Goal: Task Accomplishment & Management: Use online tool/utility

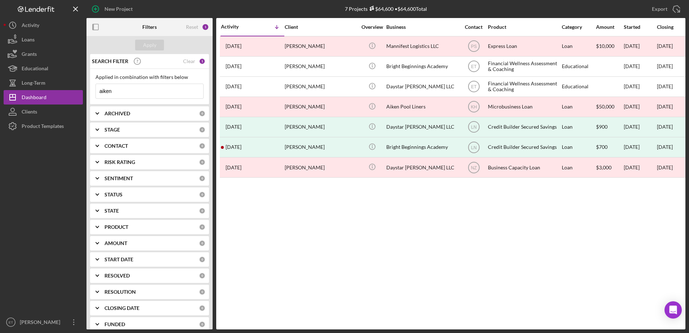
click at [154, 227] on div "PRODUCT" at bounding box center [152, 227] width 94 height 6
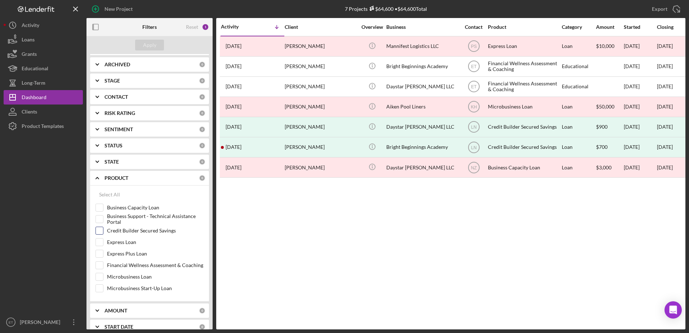
scroll to position [50, 0]
click at [102, 266] on input "Financial Wellness Assessment & Coaching" at bounding box center [99, 264] width 7 height 7
checkbox input "true"
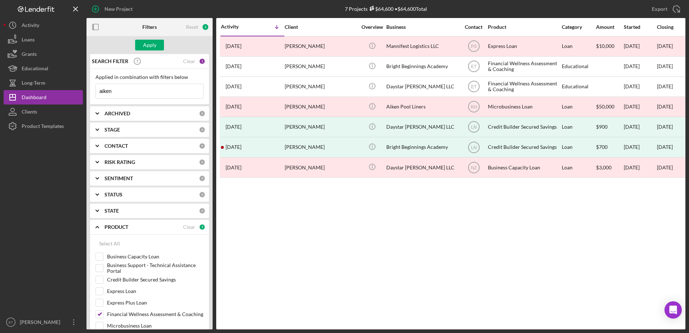
click at [135, 90] on input "aiken" at bounding box center [149, 91] width 107 height 14
click at [186, 60] on div "Clear" at bounding box center [189, 61] width 12 height 6
click at [152, 48] on div "Apply" at bounding box center [149, 45] width 13 height 11
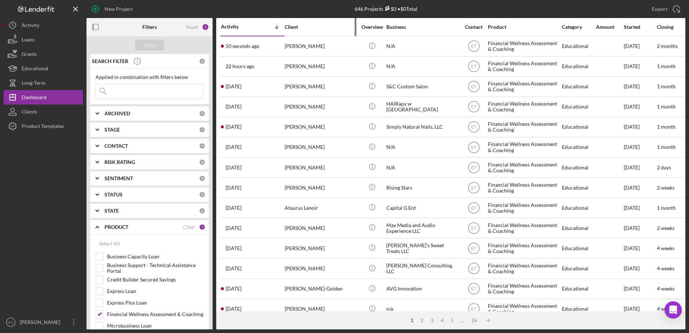
click at [355, 32] on div at bounding box center [356, 27] width 2 height 18
drag, startPoint x: 355, startPoint y: 32, endPoint x: 319, endPoint y: 6, distance: 44.1
click at [319, 6] on div "646 Projects $0 • $0 Total aiken" at bounding box center [386, 9] width 200 height 18
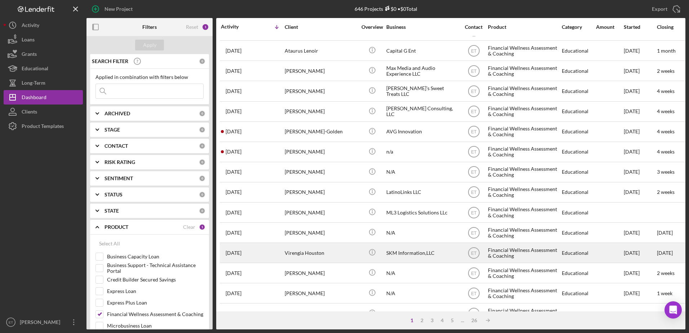
scroll to position [156, 0]
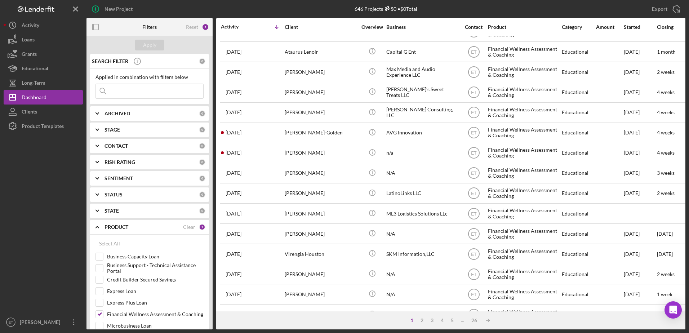
drag, startPoint x: 255, startPoint y: 24, endPoint x: 132, endPoint y: 144, distance: 171.8
click at [132, 144] on div "CONTACT" at bounding box center [152, 146] width 94 height 6
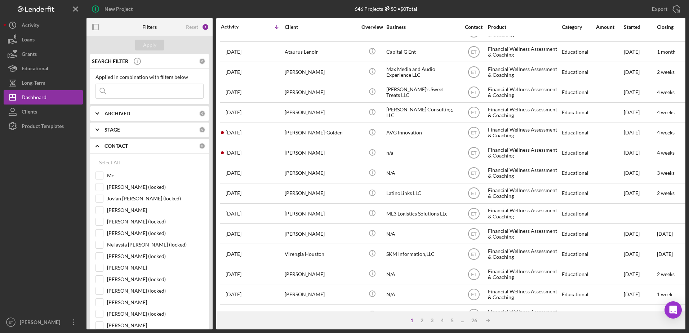
click at [120, 147] on b "CONTACT" at bounding box center [116, 146] width 23 height 6
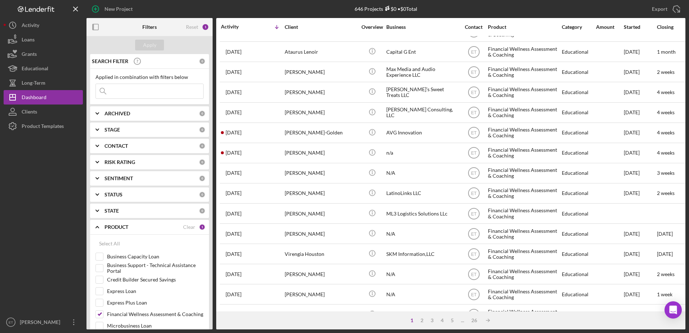
drag, startPoint x: 621, startPoint y: 30, endPoint x: 450, endPoint y: 9, distance: 172.1
click at [450, 9] on div "646 Projects $0 • $0 Total aiken" at bounding box center [386, 9] width 200 height 18
click at [679, 9] on icon "Icon/Export" at bounding box center [677, 9] width 18 height 18
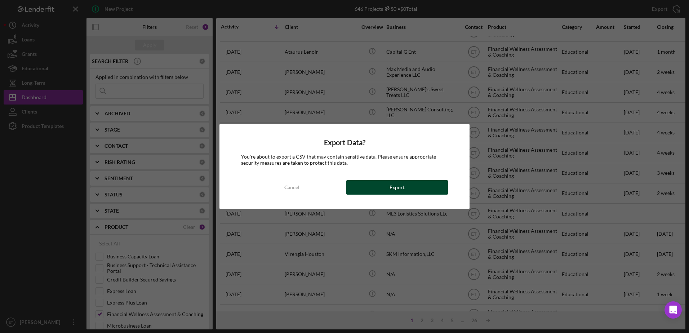
click at [399, 189] on div "Export" at bounding box center [397, 187] width 15 height 14
